Goal: Navigation & Orientation: Find specific page/section

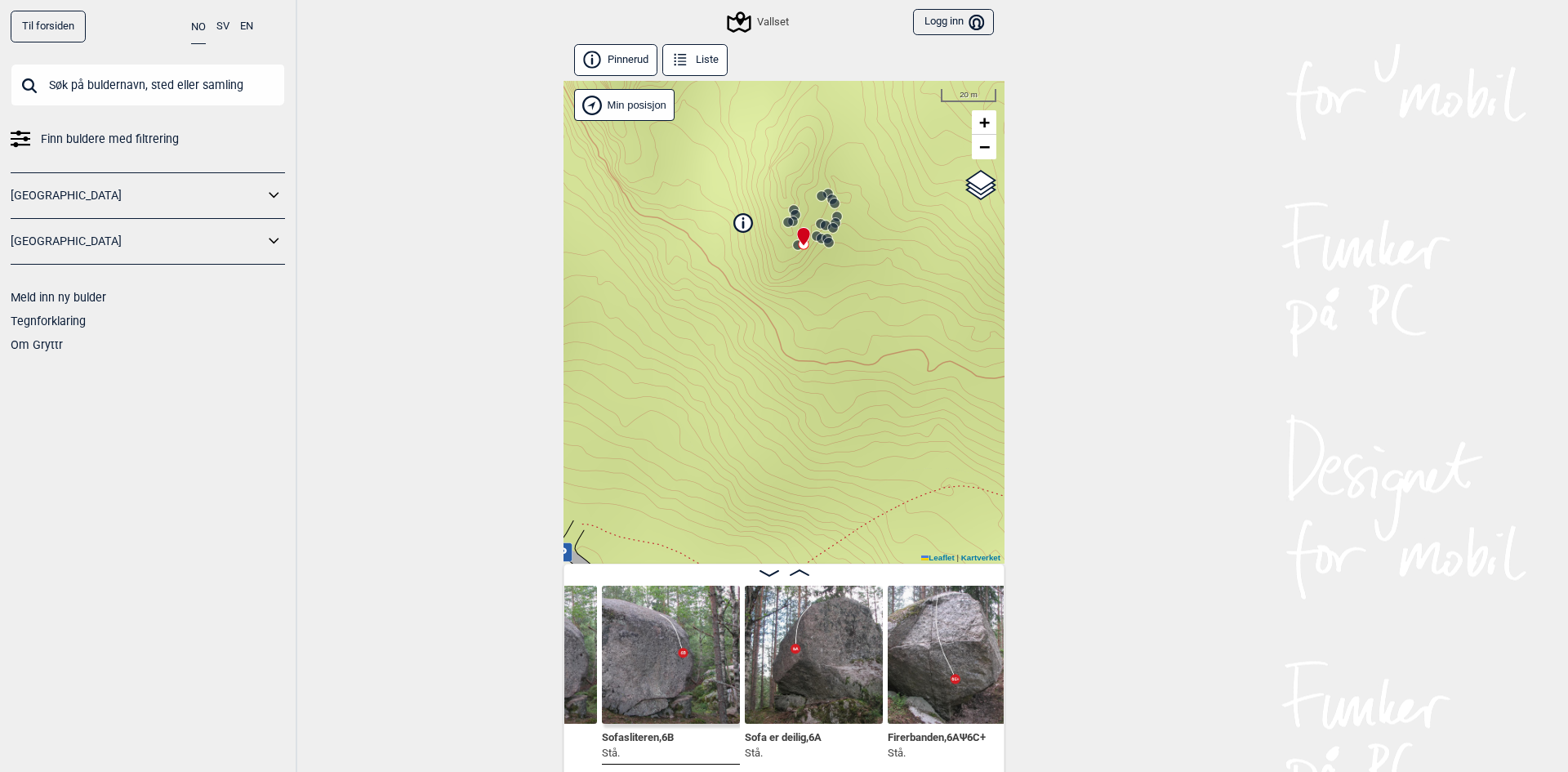
click at [200, 97] on input "text" at bounding box center [147, 85] width 274 height 43
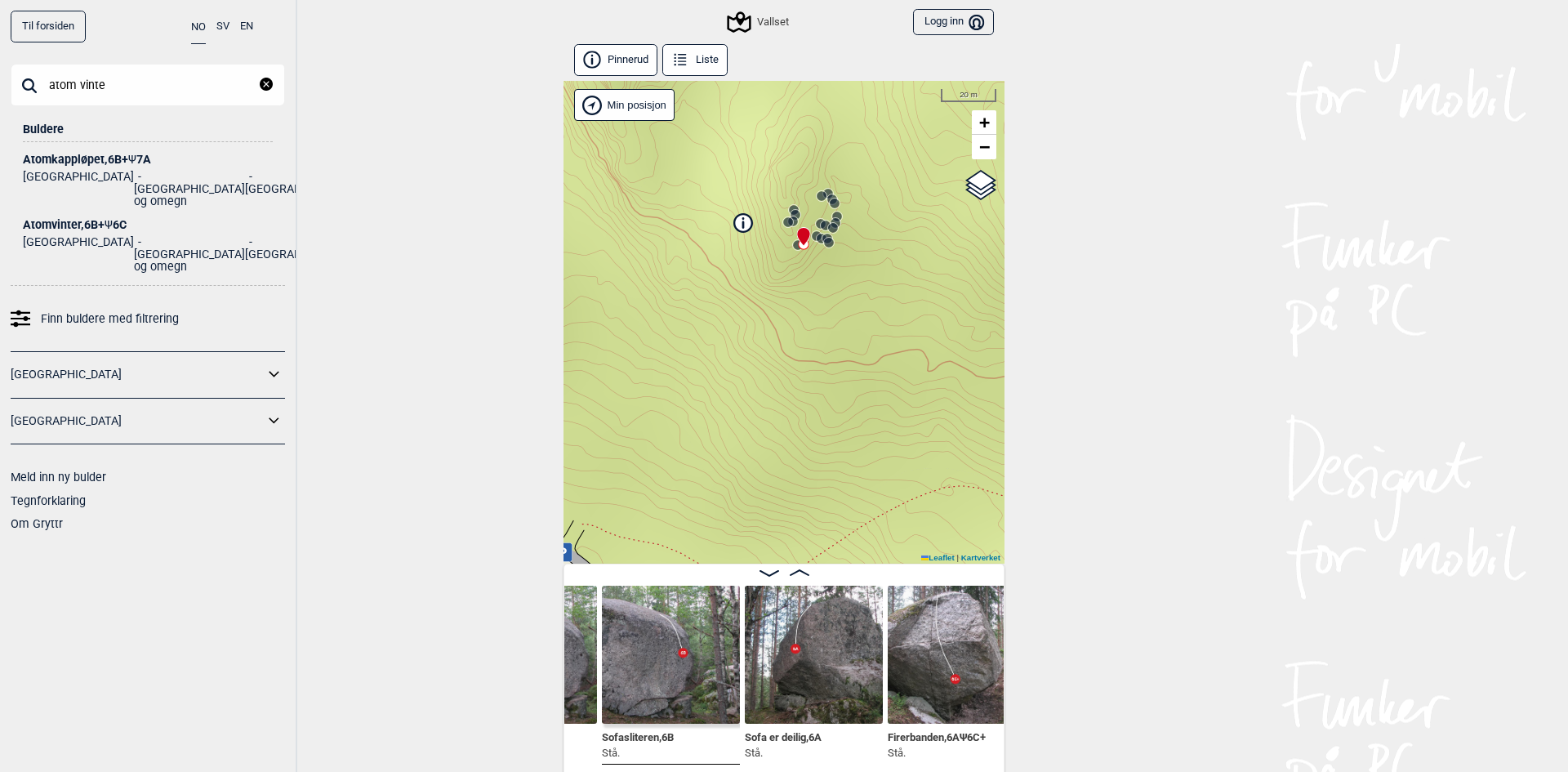
type input "atom vinte"
click at [76, 219] on div "Atomvinter , 6B+ Ψ 6C" at bounding box center [148, 225] width 250 height 12
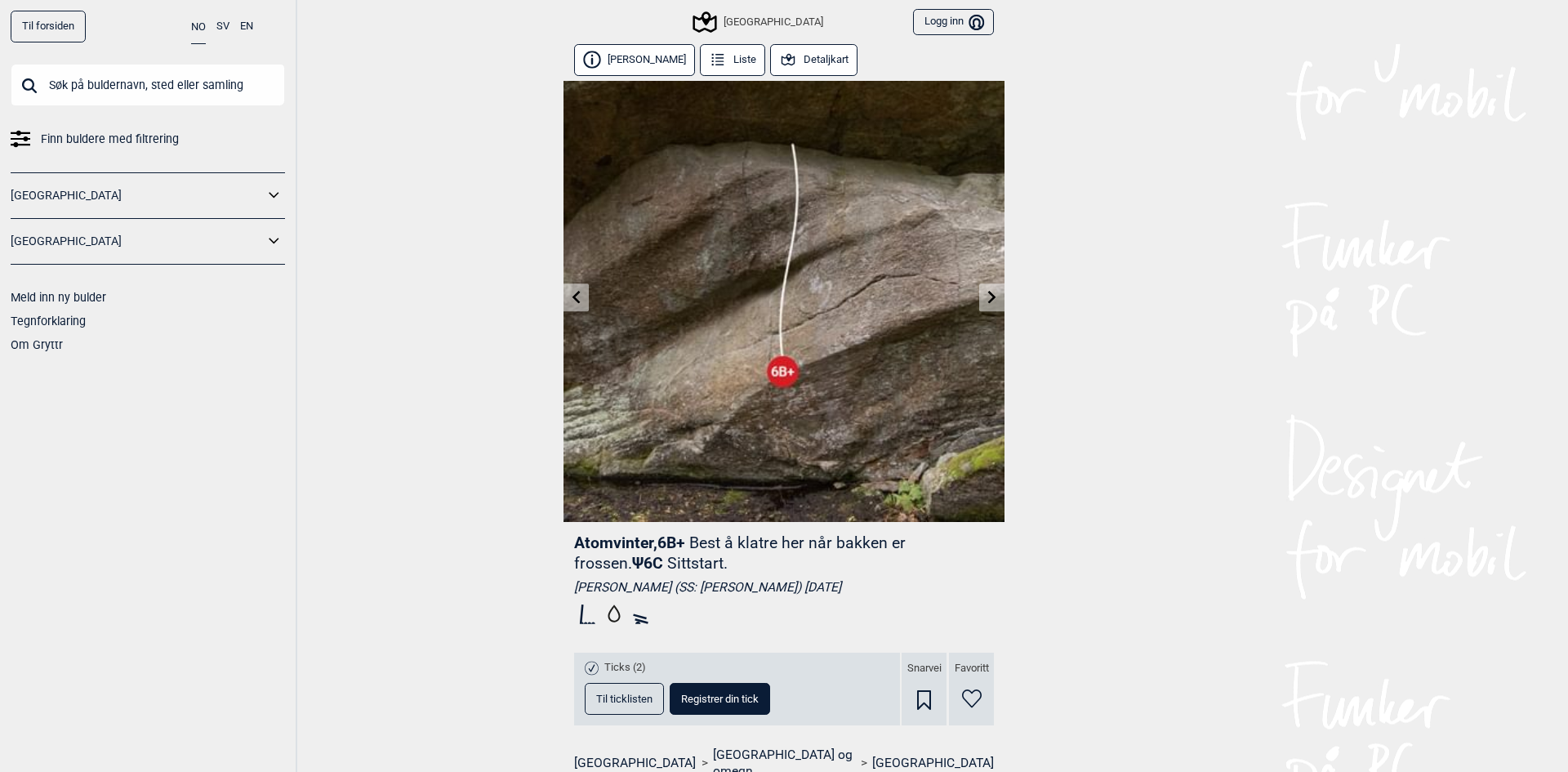
click at [146, 89] on input "text" at bounding box center [147, 85] width 274 height 43
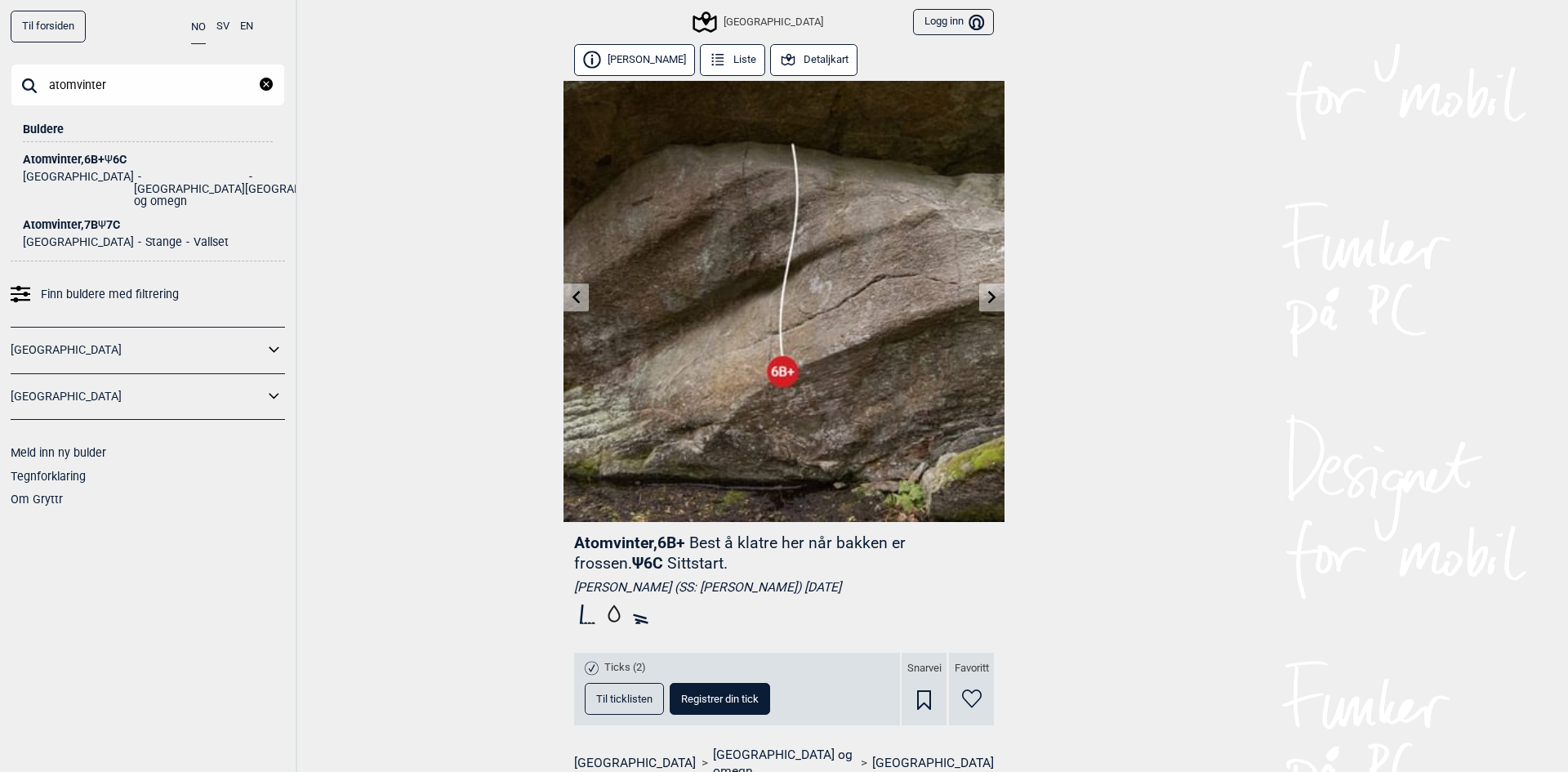
type input "atomvinter"
click at [89, 219] on div "Atomvinter , 7B Ψ 7C" at bounding box center [148, 225] width 250 height 12
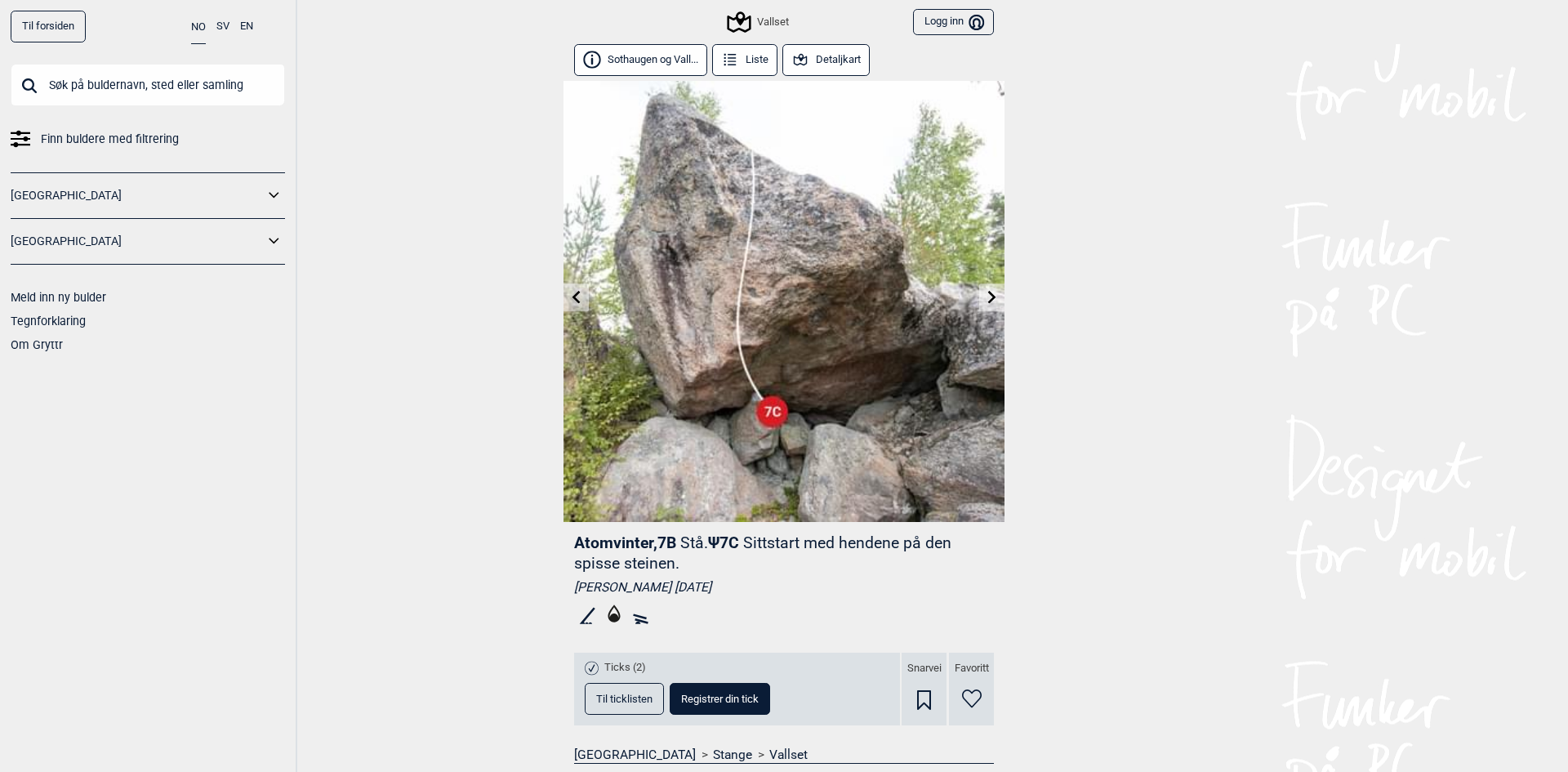
click at [80, 86] on input "text" at bounding box center [147, 85] width 274 height 43
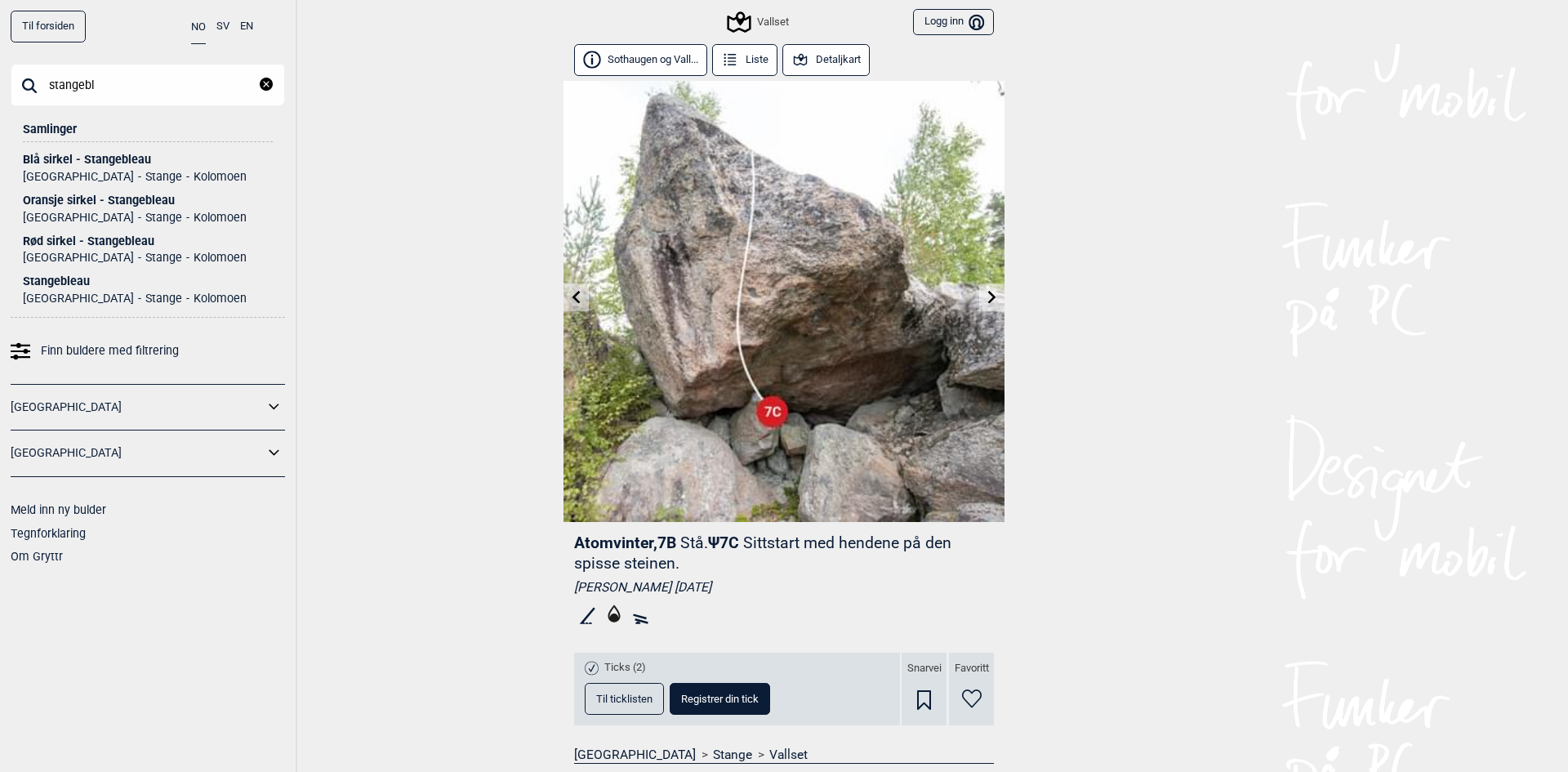
type input "stangebl"
click at [71, 283] on div "Stangebleau" at bounding box center [148, 281] width 250 height 12
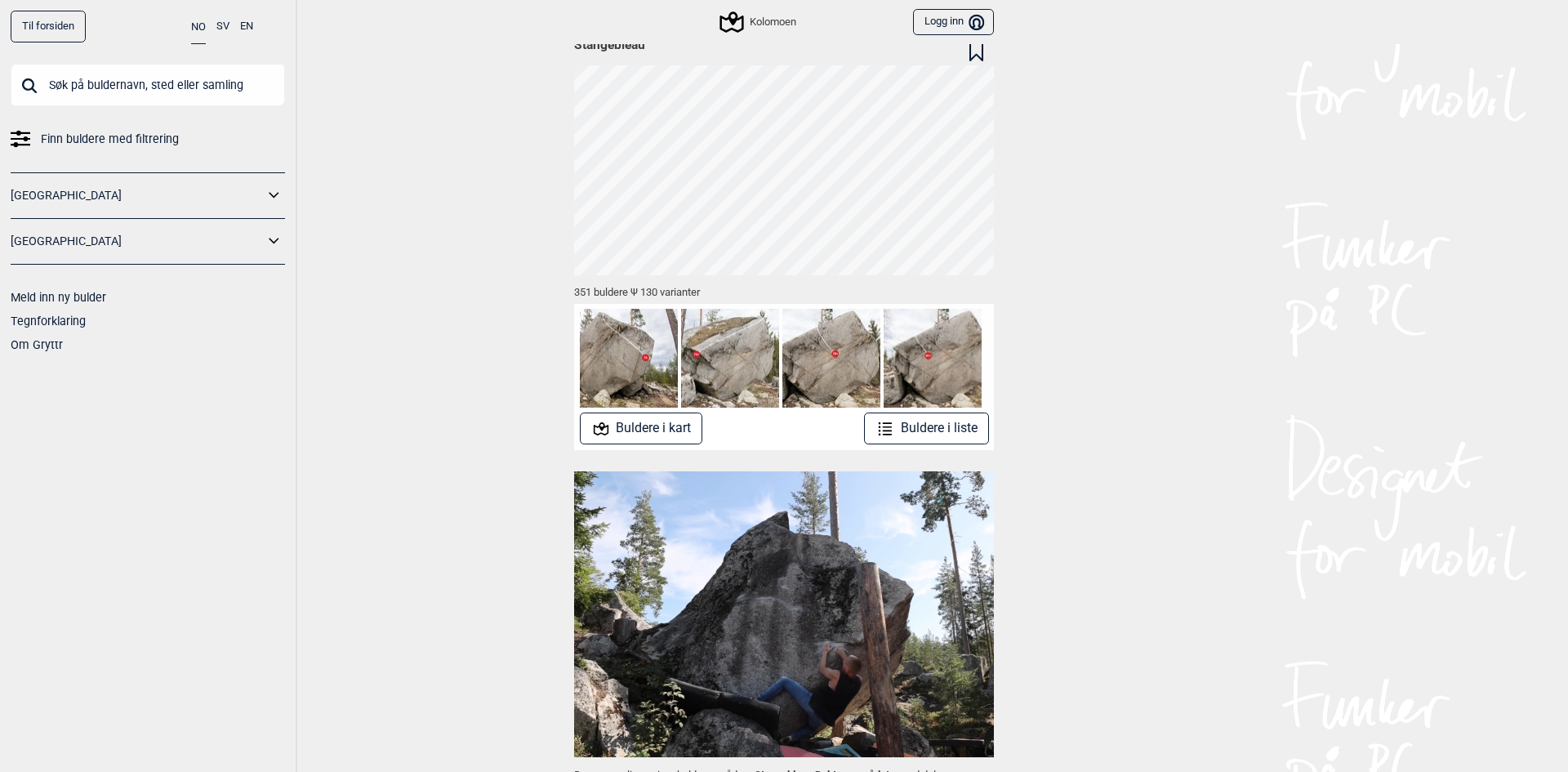
scroll to position [82, 0]
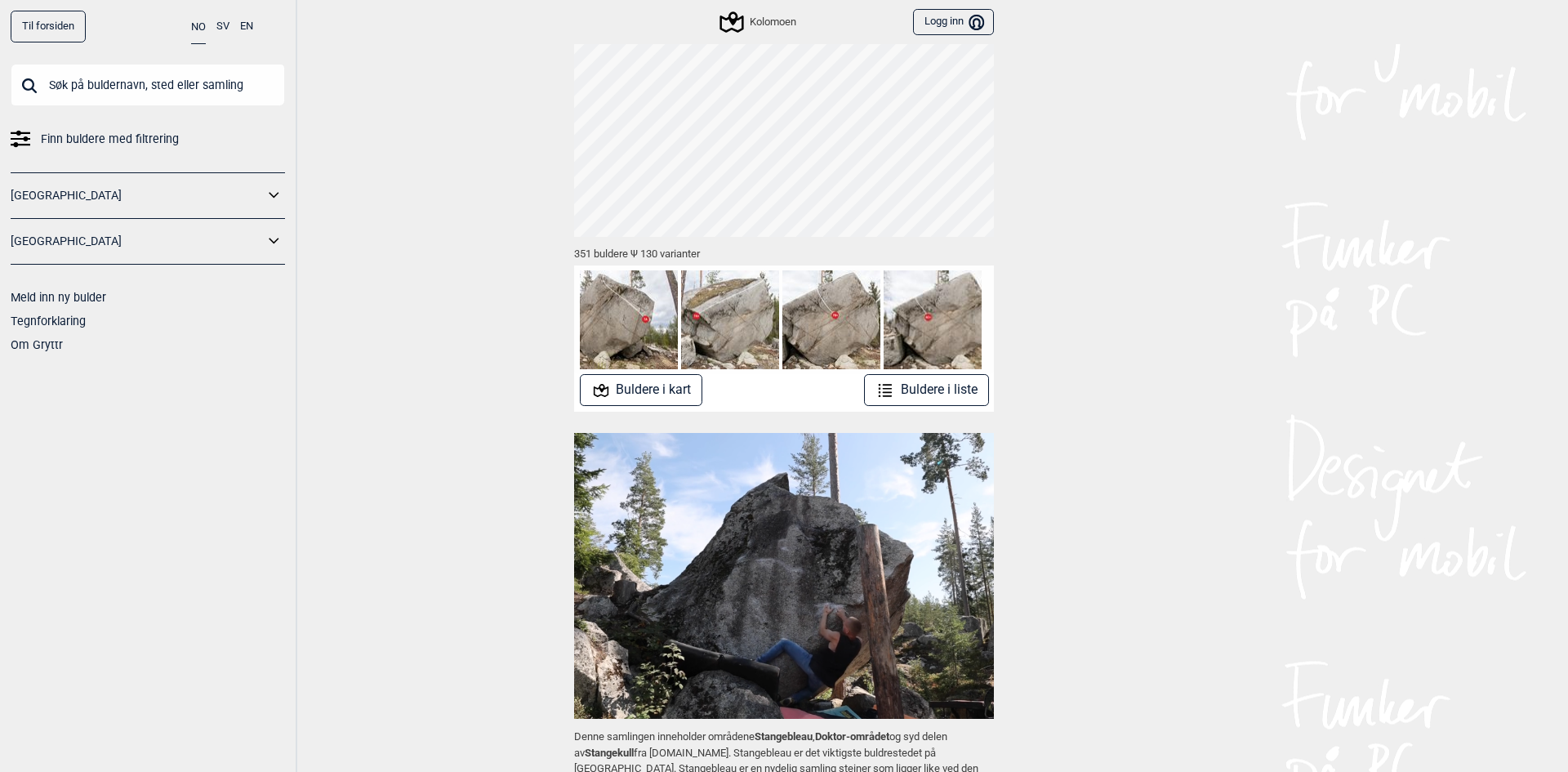
click at [881, 386] on icon at bounding box center [885, 390] width 20 height 20
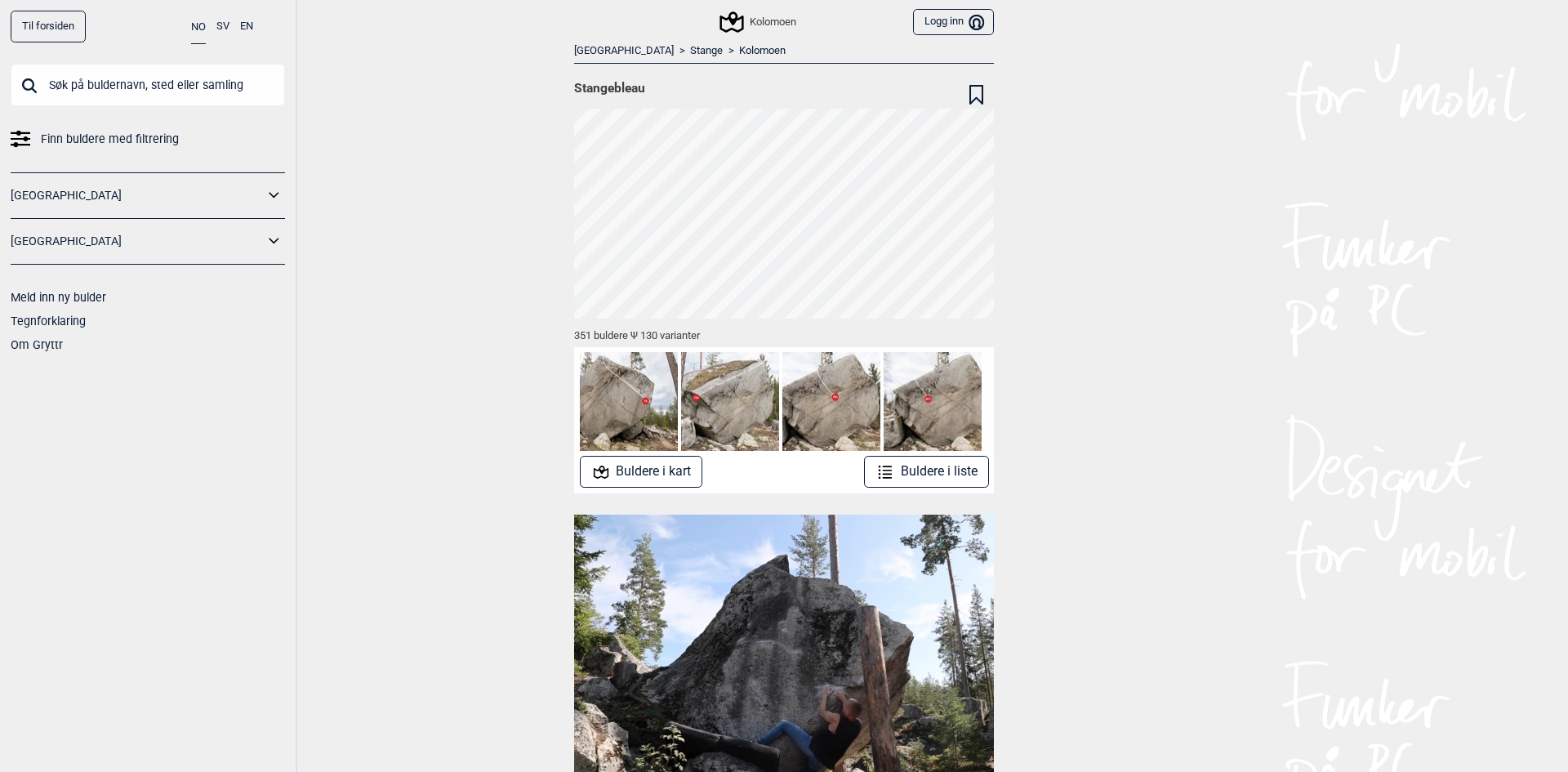
click at [943, 467] on button "Buldere i liste" at bounding box center [926, 471] width 125 height 31
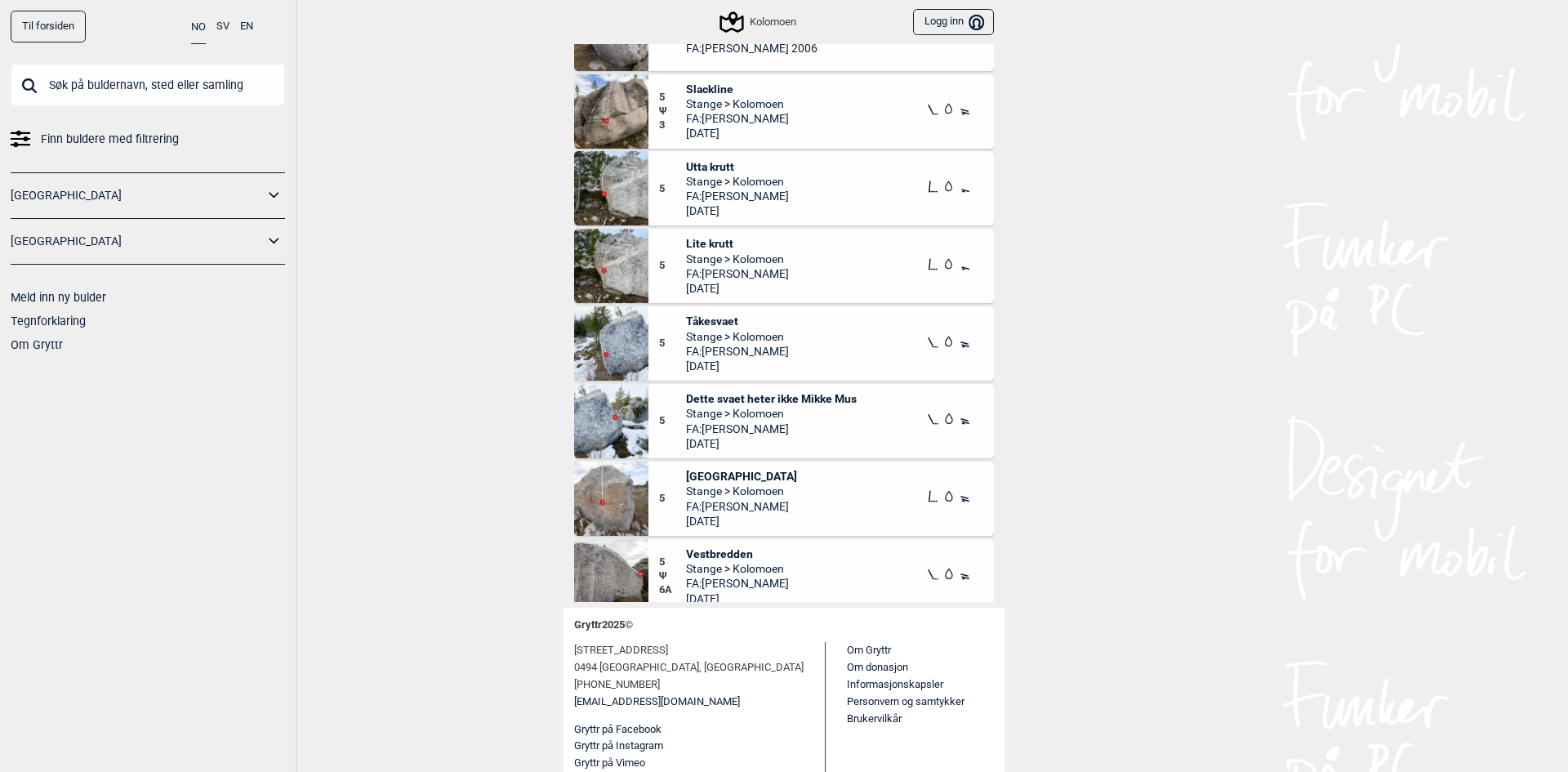
scroll to position [9230, 0]
